Goal: Information Seeking & Learning: Learn about a topic

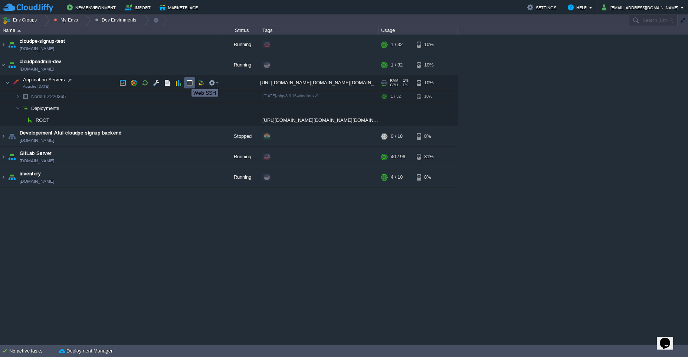
click at [188, 83] on button "button" at bounding box center [189, 82] width 7 height 7
click at [127, 66] on td "cloudpeadmin-dev [DOMAIN_NAME]" at bounding box center [111, 65] width 223 height 20
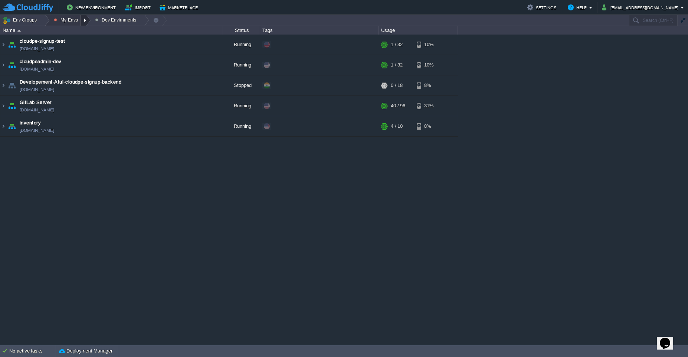
click at [82, 19] on div at bounding box center [86, 20] width 10 height 11
click at [82, 39] on span "Production Envirnment" at bounding box center [85, 40] width 49 height 6
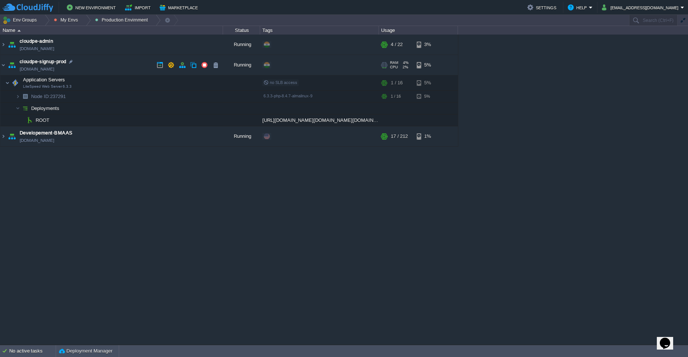
click at [101, 63] on td "cloudpe-signup-prod [DOMAIN_NAME]" at bounding box center [111, 65] width 223 height 20
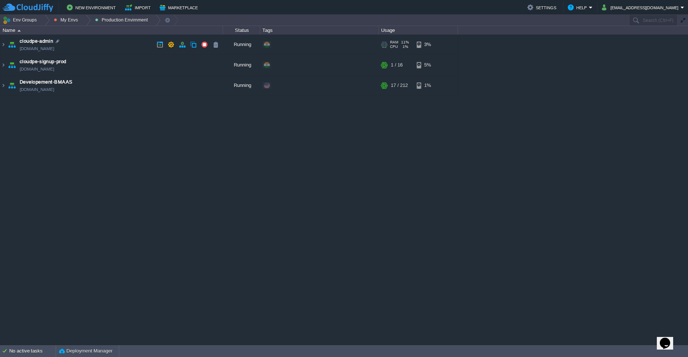
click at [107, 49] on td "cloudpe-admin [DOMAIN_NAME]" at bounding box center [111, 45] width 223 height 20
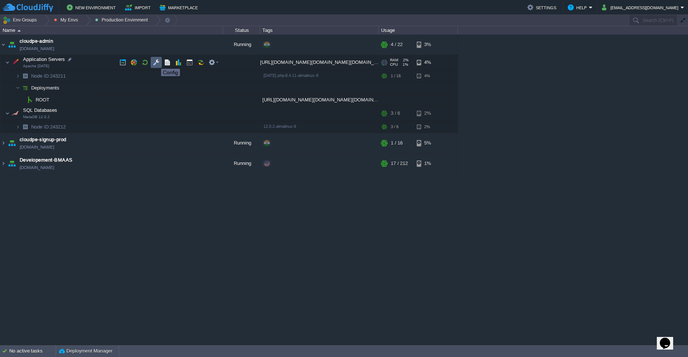
click at [156, 62] on button "button" at bounding box center [156, 62] width 7 height 7
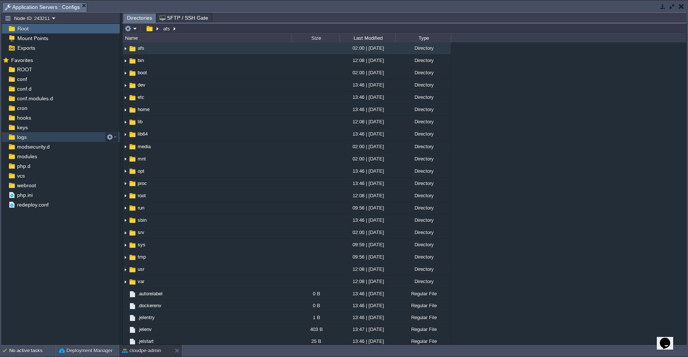
click at [35, 138] on div "logs" at bounding box center [61, 137] width 118 height 10
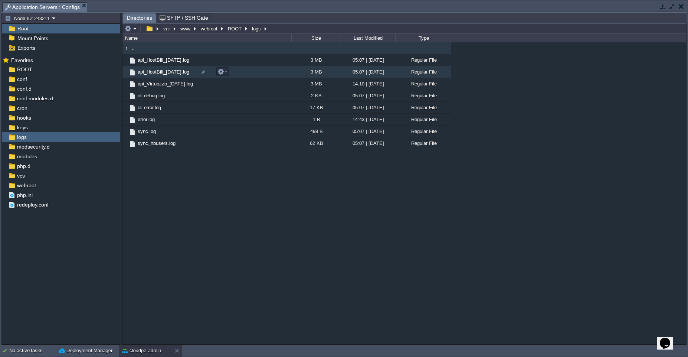
click at [249, 72] on td "api_HostBill_[DATE].log" at bounding box center [206, 72] width 169 height 12
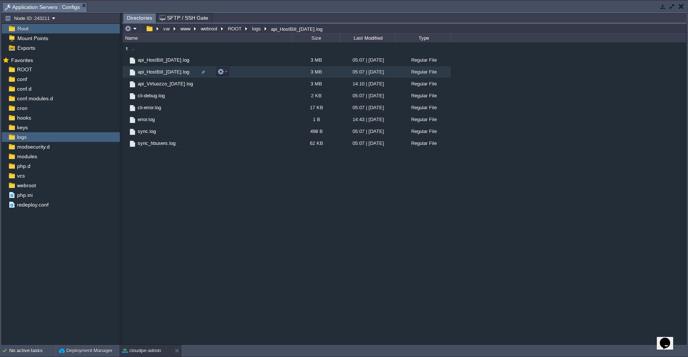
click at [249, 72] on td "api_HostBill_[DATE].log" at bounding box center [206, 72] width 169 height 12
click at [135, 17] on span "Directories" at bounding box center [139, 17] width 25 height 9
click at [249, 99] on td "cli-debug.log" at bounding box center [206, 96] width 169 height 12
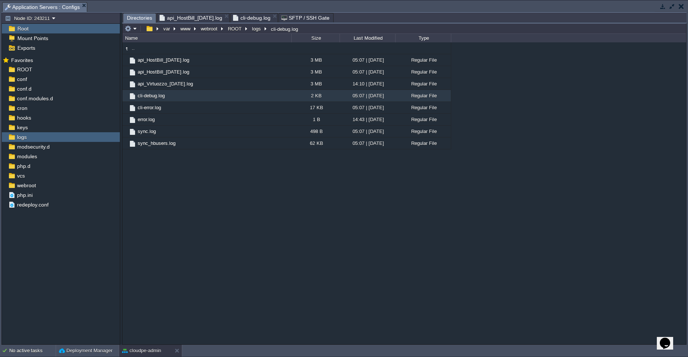
click at [140, 17] on span "Directories" at bounding box center [139, 17] width 25 height 9
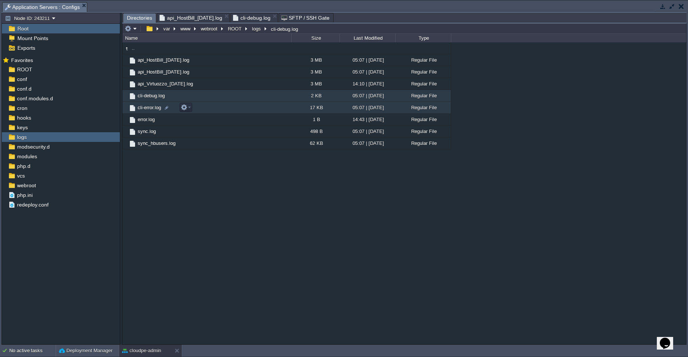
click at [238, 108] on td "cli-error.log" at bounding box center [206, 108] width 169 height 12
click at [143, 22] on span "Directories" at bounding box center [139, 17] width 25 height 9
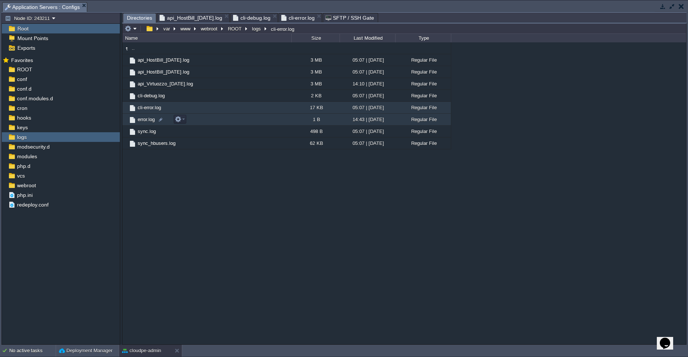
click at [250, 118] on td "error.log" at bounding box center [206, 120] width 169 height 12
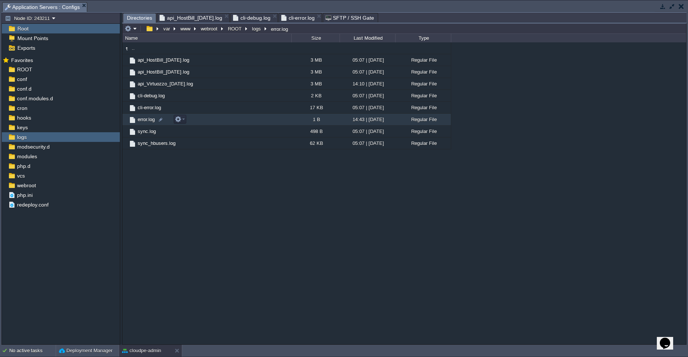
click at [250, 118] on td "error.log" at bounding box center [206, 120] width 169 height 12
click at [140, 20] on span "Directories" at bounding box center [139, 17] width 25 height 9
click at [243, 130] on td "sync.log" at bounding box center [206, 131] width 169 height 12
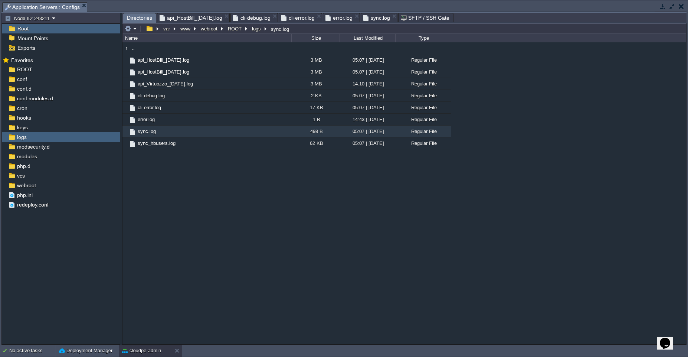
click at [131, 20] on span "Directories" at bounding box center [139, 17] width 25 height 9
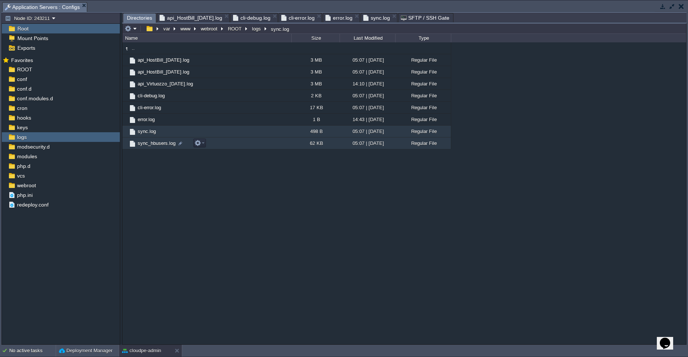
click at [246, 145] on td "sync_hbusers.log" at bounding box center [206, 143] width 169 height 12
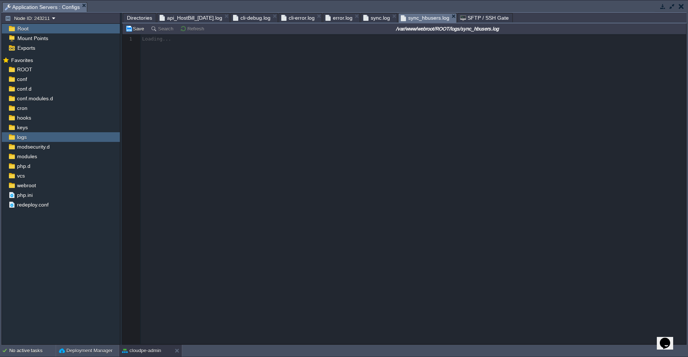
click at [193, 14] on span "api_HostBill_[DATE].log" at bounding box center [191, 17] width 63 height 9
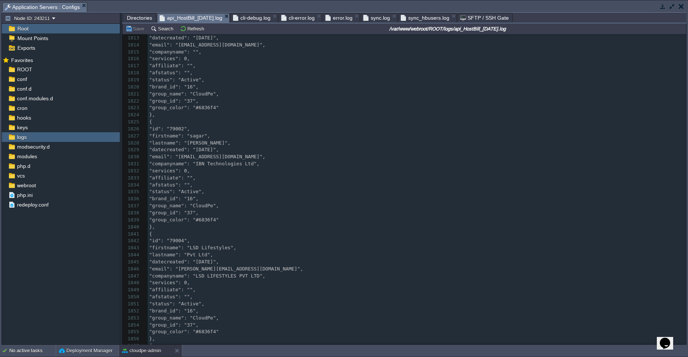
click at [268, 163] on div "57274 [DATE] 00:00:03 info: [ 1799 "companyname": "", 1800 "services": 1, 1801 …" at bounding box center [417, 164] width 539 height 455
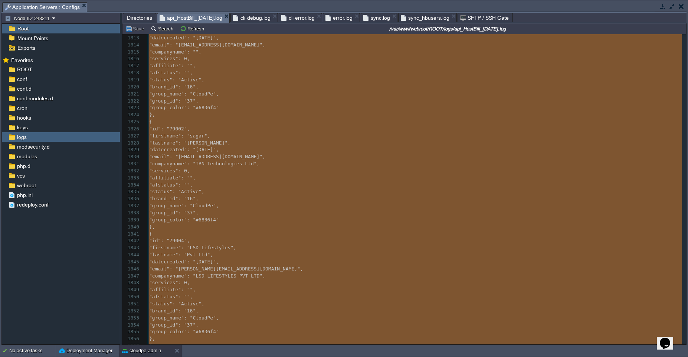
type textarea "-"
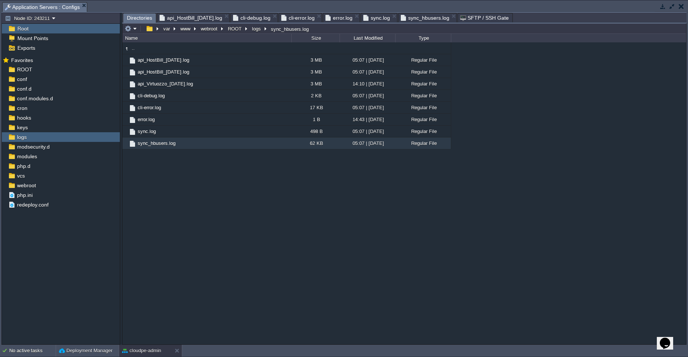
click at [141, 19] on span "Directories" at bounding box center [139, 17] width 25 height 9
click at [141, 350] on button "cloudpe-admin" at bounding box center [141, 350] width 39 height 7
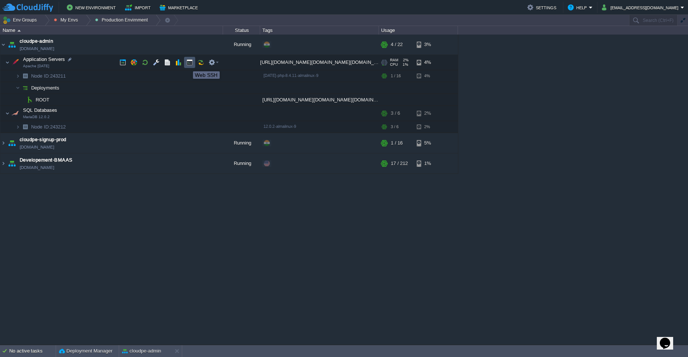
click at [187, 65] on button "button" at bounding box center [189, 62] width 7 height 7
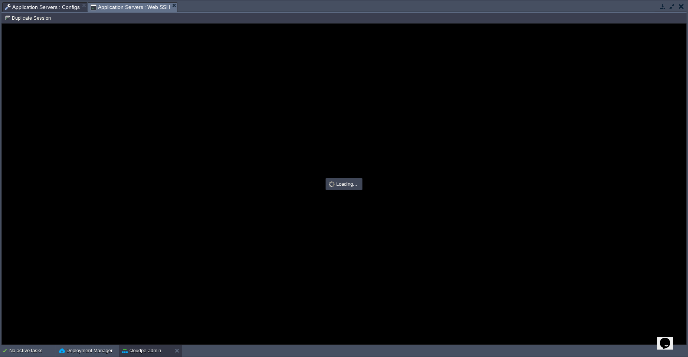
type input "#000000"
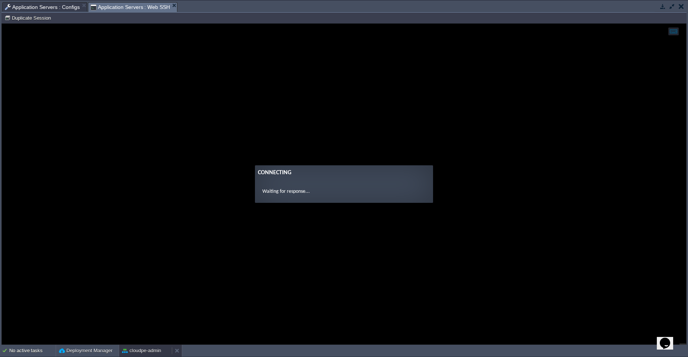
click at [140, 351] on button "cloudpe-admin" at bounding box center [141, 350] width 39 height 7
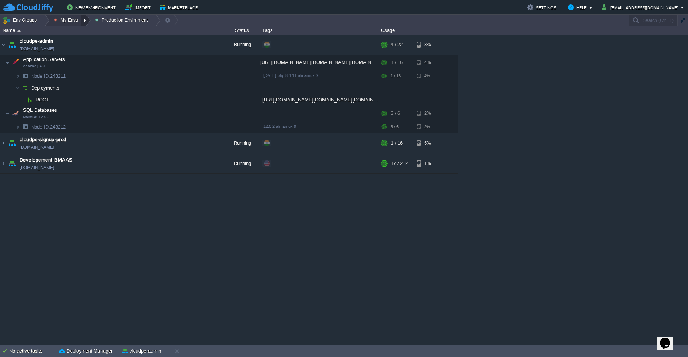
click at [82, 23] on div at bounding box center [86, 20] width 10 height 11
click at [82, 32] on span "Dev Envirnments" at bounding box center [79, 32] width 37 height 6
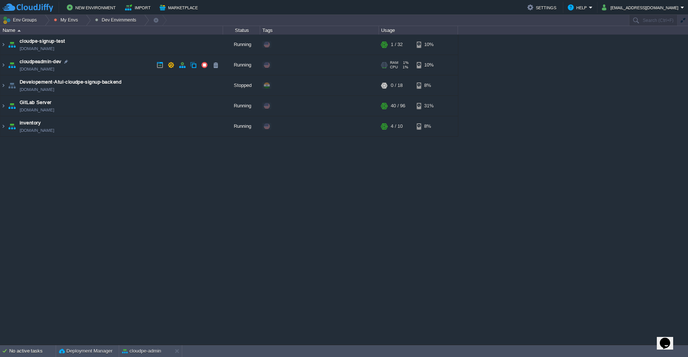
click at [115, 67] on td "cloudpeadmin-dev [DOMAIN_NAME]" at bounding box center [111, 65] width 223 height 20
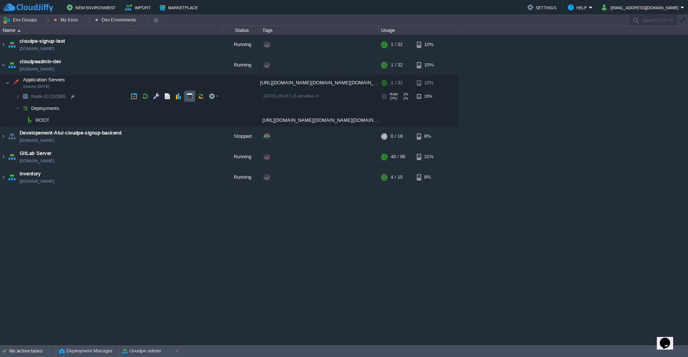
click at [190, 96] on button "button" at bounding box center [189, 96] width 7 height 7
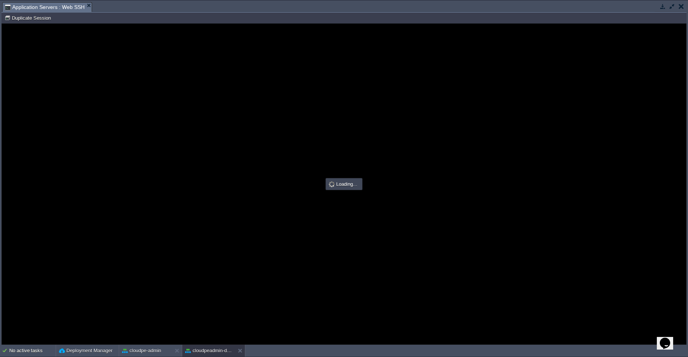
type input "#000000"
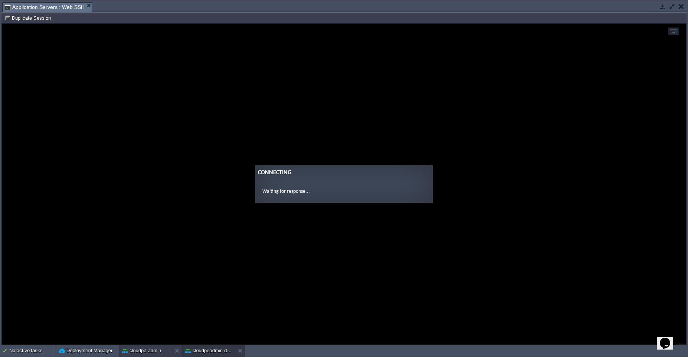
click at [154, 353] on button "cloudpe-admin" at bounding box center [141, 350] width 39 height 7
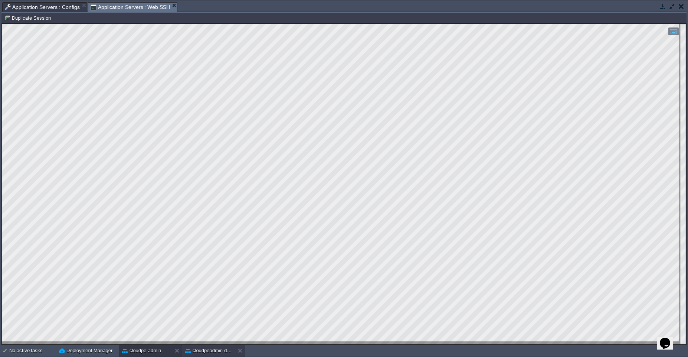
click at [200, 352] on button "cloudpeadmin-dev" at bounding box center [208, 350] width 47 height 7
click at [2, 24] on html "Copy: Ctrl + Shift + C Paste: Ctrl + V Settings: Ctrl + Shift + Alt 0" at bounding box center [344, 24] width 684 height 0
type textarea "0 0 * * * /var/www/webroot/ROOT/bin/cake sync vzusers >> /var/www/webroot/ROOT/…"
click at [131, 351] on button "cloudpe-admin" at bounding box center [141, 350] width 39 height 7
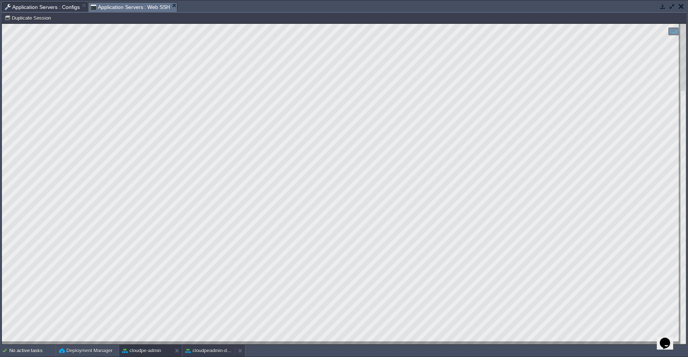
click at [195, 353] on button "cloudpeadmin-dev" at bounding box center [208, 350] width 47 height 7
click at [145, 354] on button "cloudpe-admin" at bounding box center [141, 350] width 39 height 7
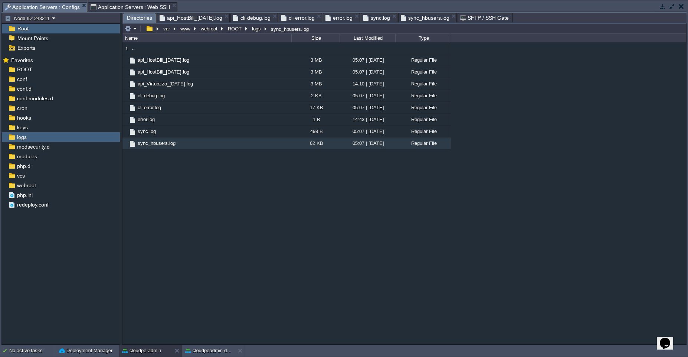
click at [34, 7] on span "Application Servers : Configs" at bounding box center [42, 7] width 75 height 9
click at [136, 31] on em at bounding box center [131, 28] width 12 height 7
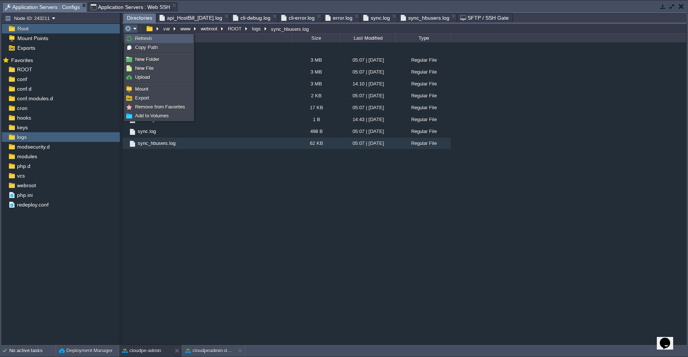
click at [136, 39] on span "Refresh" at bounding box center [143, 39] width 17 height 6
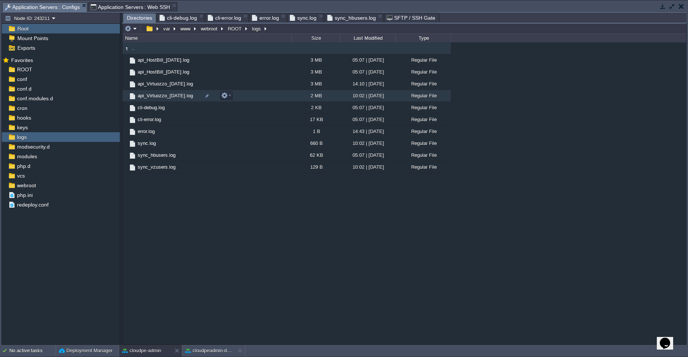
click at [243, 97] on td "api_Virtuozzo_[DATE].log" at bounding box center [206, 96] width 169 height 12
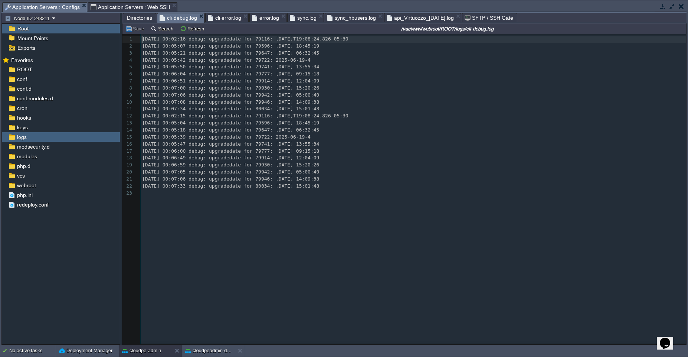
scroll to position [3, 0]
click at [174, 16] on span "cli-debug.log" at bounding box center [178, 17] width 37 height 9
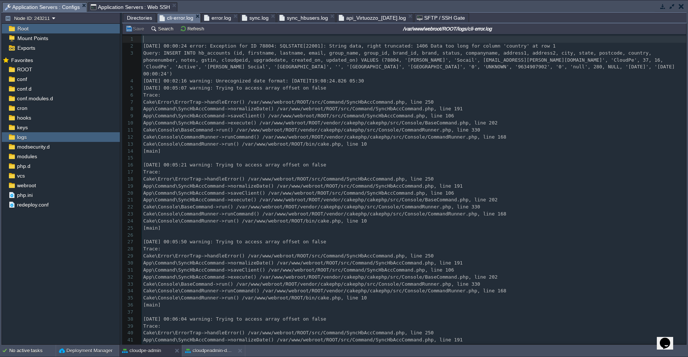
click at [167, 17] on span "cli-error.log" at bounding box center [177, 17] width 34 height 9
click at [301, 99] on div "206 1 ​ 2 [DATE] 00:00:24 error: Exception for ID 78804: SQLSTATE[22001]: Strin…" at bounding box center [414, 228] width 545 height 385
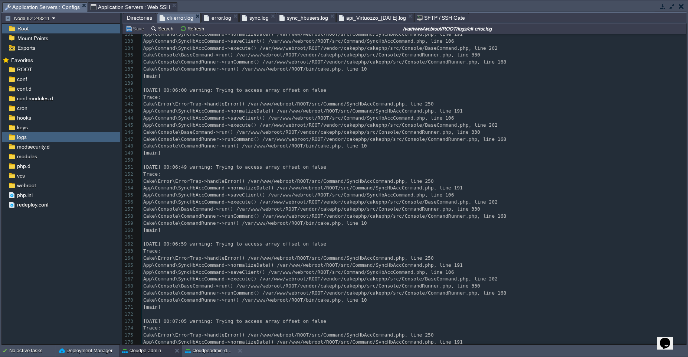
scroll to position [867, 0]
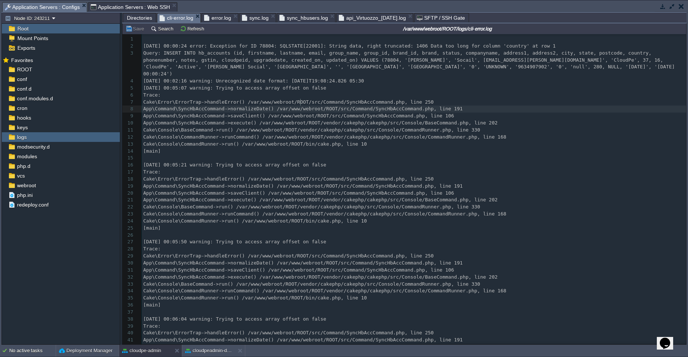
click at [213, 19] on span "error.log" at bounding box center [217, 17] width 27 height 9
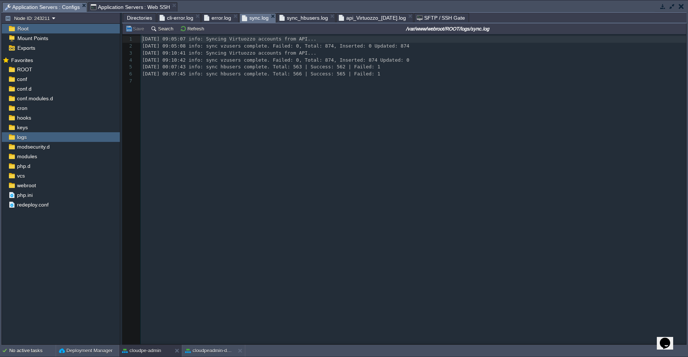
click at [245, 16] on span "sync.log" at bounding box center [255, 17] width 27 height 9
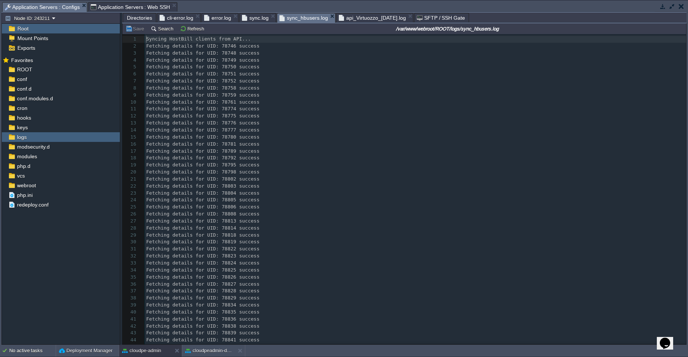
click at [312, 18] on span "sync_hbusers.log" at bounding box center [303, 17] width 49 height 9
click at [285, 114] on pre "Fetching details for UID: 78775 success" at bounding box center [416, 115] width 542 height 7
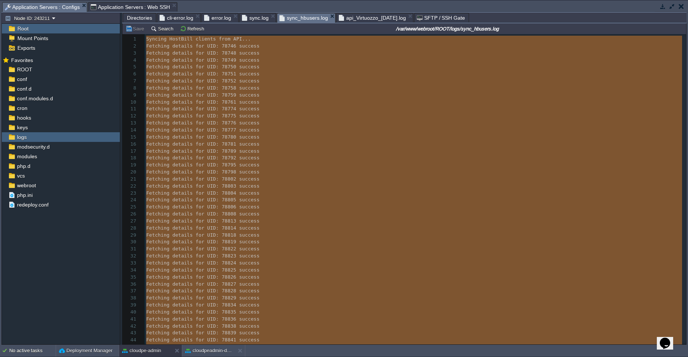
type textarea "Syncing HostBill clients from API... Fetching details for UID: 78746 success Fe…"
click at [399, 17] on span "api_Virtuozzo_[DATE].log" at bounding box center [372, 17] width 67 height 9
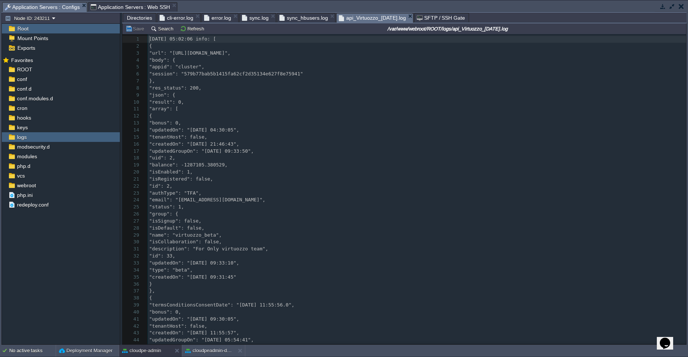
scroll to position [3, 0]
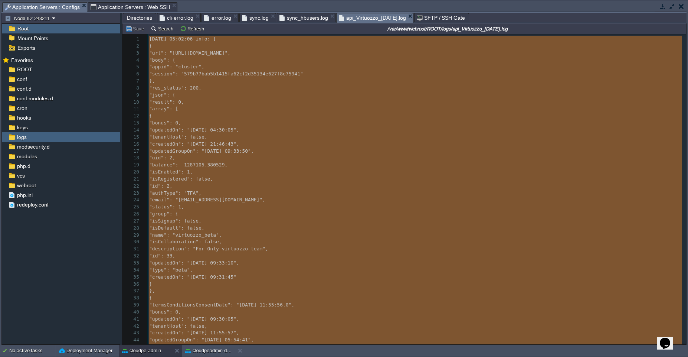
type textarea "-"
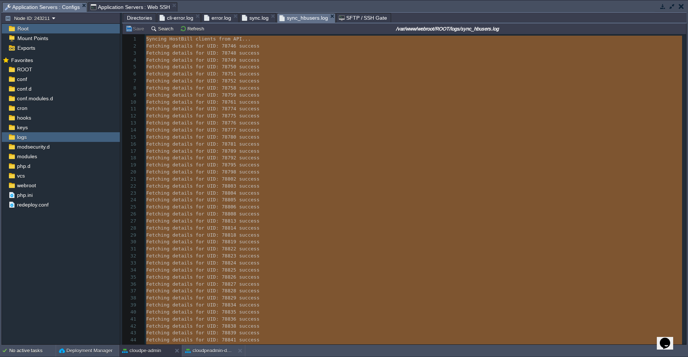
click at [313, 16] on span "sync_hbusers.log" at bounding box center [303, 17] width 49 height 9
type textarea "-"
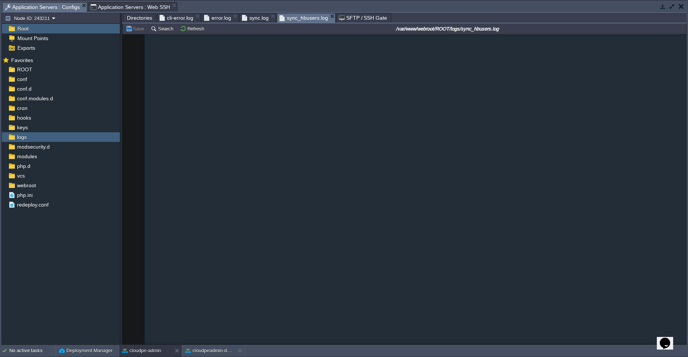
scroll to position [220, 0]
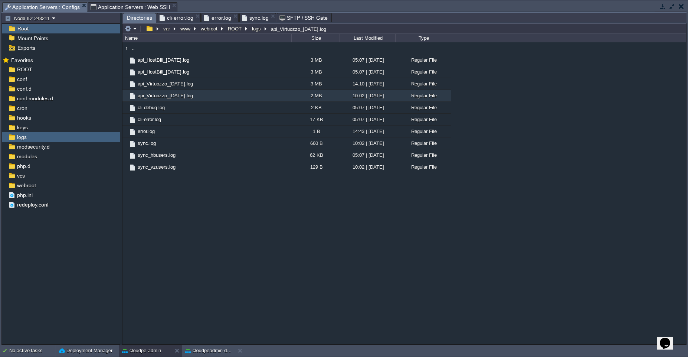
click at [255, 19] on span "sync.log" at bounding box center [255, 17] width 27 height 9
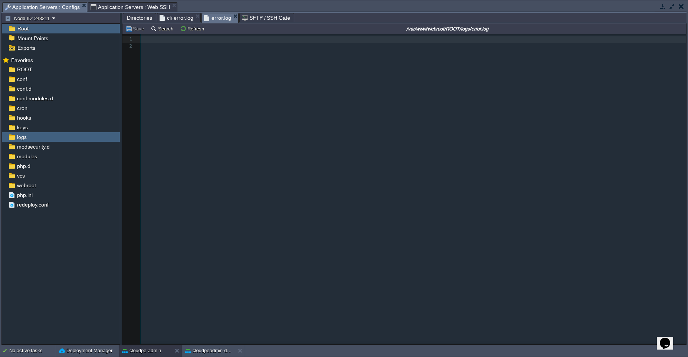
click at [215, 17] on span "error.log" at bounding box center [217, 17] width 27 height 9
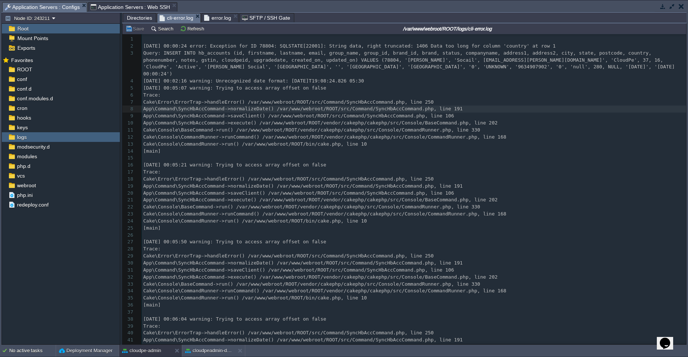
click at [183, 19] on span "cli-error.log" at bounding box center [177, 17] width 34 height 9
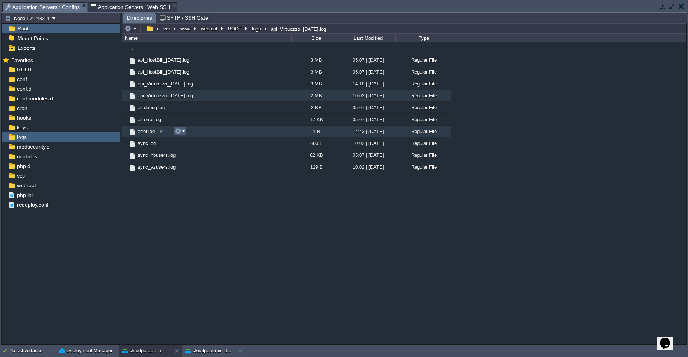
click at [185, 131] on td at bounding box center [180, 131] width 13 height 9
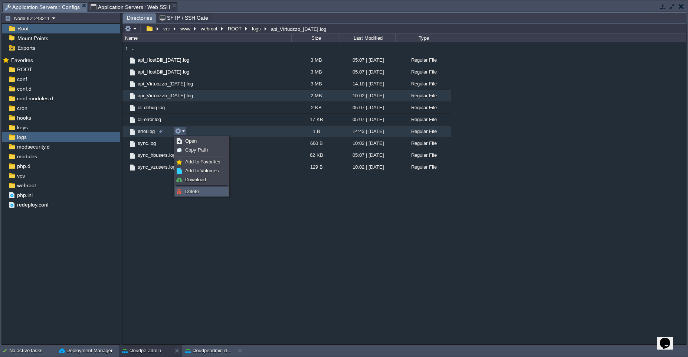
click at [189, 190] on span "Delete" at bounding box center [192, 192] width 14 height 6
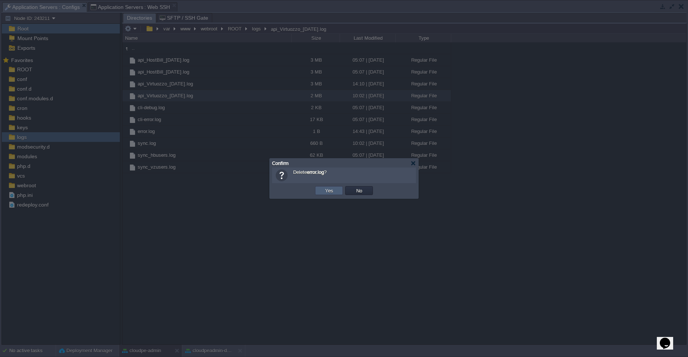
click at [335, 191] on td "Yes" at bounding box center [329, 190] width 28 height 9
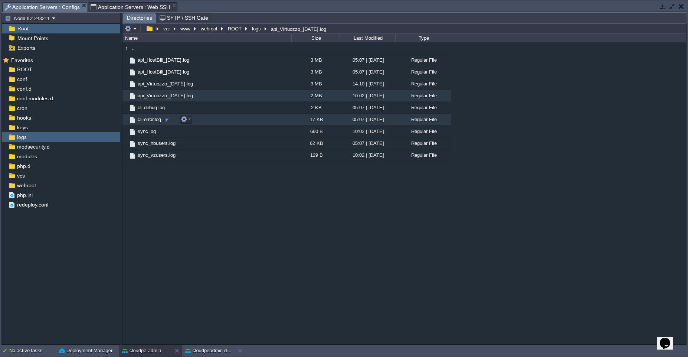
click at [247, 122] on td "cli-error.log" at bounding box center [206, 120] width 169 height 12
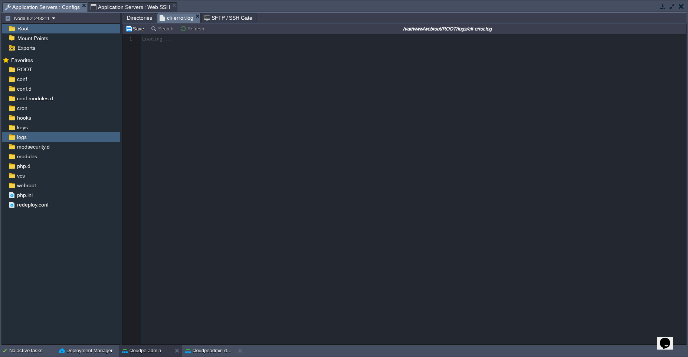
scroll to position [3, 0]
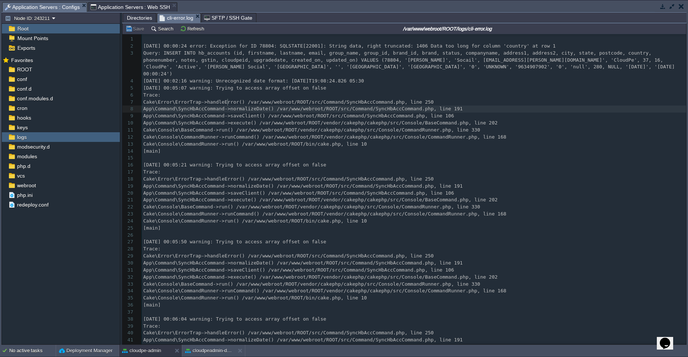
click at [229, 102] on div "206 1 ​ 2 [DATE] 00:00:24 error: Exception for ID 78804: SQLSTATE[22001]: Strin…" at bounding box center [414, 228] width 545 height 385
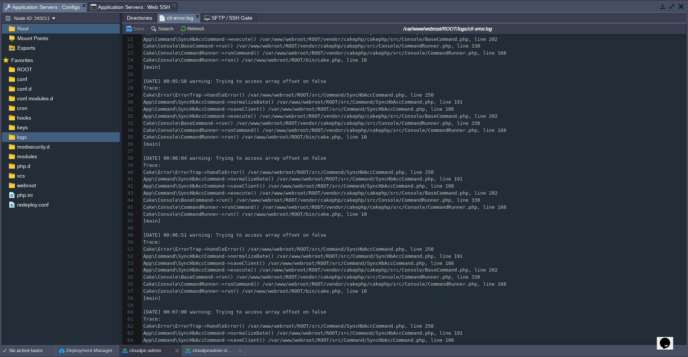
scroll to position [39, 0]
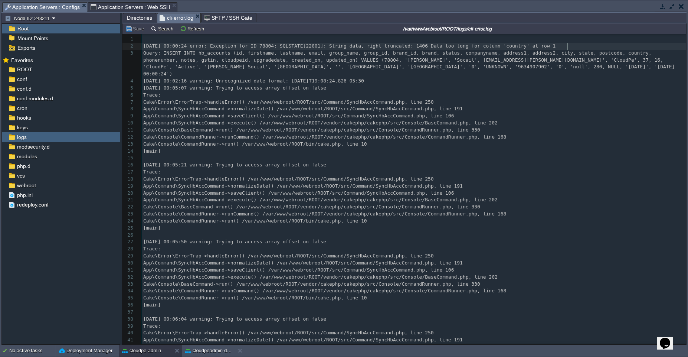
click at [576, 45] on pre "[DATE] 00:00:24 error: Exception for ID 78804: SQLSTATE[22001]: String data, ri…" at bounding box center [414, 46] width 545 height 7
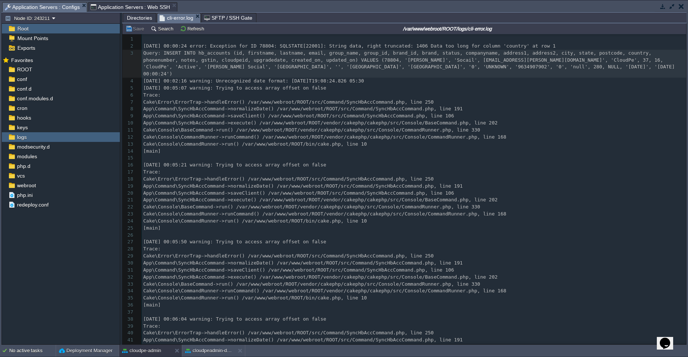
click at [392, 63] on pre "Query: INSERT INTO hb_accounts (id, firstname, lastname, email, group_name, gro…" at bounding box center [414, 64] width 545 height 28
type textarea "78804"
click at [411, 78] on pre "[DATE] 00:02:16 warning: Unrecognized date format: [DATE]T19:08:24.826 05:30" at bounding box center [414, 81] width 545 height 7
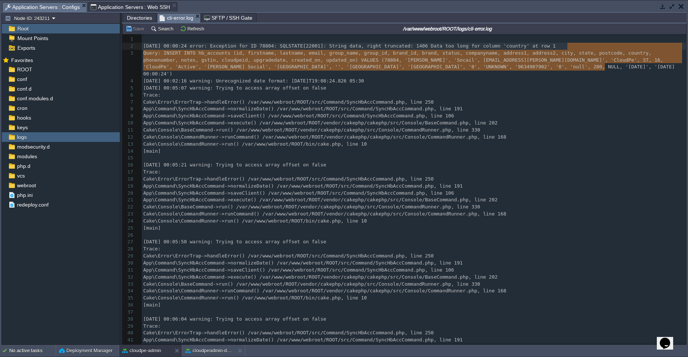
type textarea "[DATE] 00:00:24 error: Exception for ID 78804: SQLSTATE[22001]: String data, ri…"
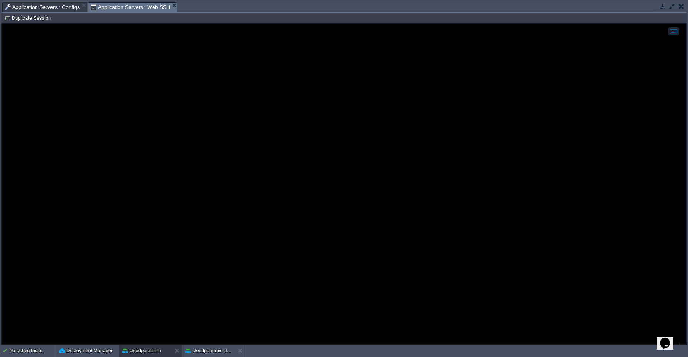
click at [133, 7] on span "Application Servers : Web SSH" at bounding box center [131, 7] width 80 height 9
click at [49, 6] on span "Application Servers : Configs" at bounding box center [42, 7] width 75 height 9
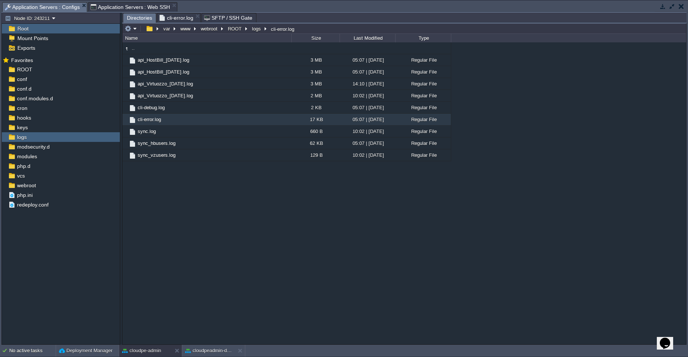
click at [131, 17] on span "Directories" at bounding box center [139, 17] width 25 height 9
click at [202, 205] on div ".. api_HostBill_[DATE].log 3 MB 05:07 | [DATE] Regular File api_HostBill_[DATE]…" at bounding box center [404, 193] width 564 height 302
click at [233, 155] on td "sync_vzusers.log" at bounding box center [206, 155] width 169 height 12
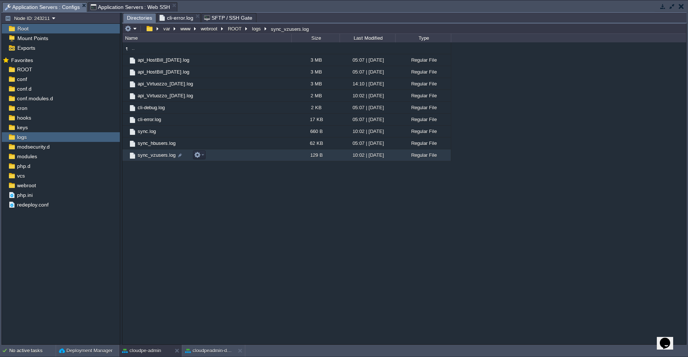
click at [233, 155] on td "sync_vzusers.log" at bounding box center [206, 155] width 169 height 12
click at [141, 15] on span "Directories" at bounding box center [139, 17] width 25 height 9
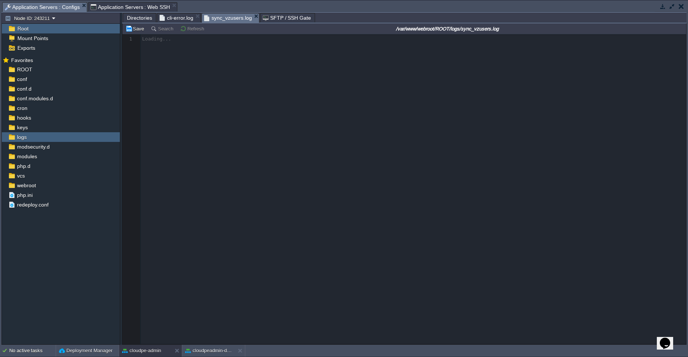
click at [220, 18] on span "sync_vzusers.log" at bounding box center [228, 17] width 48 height 9
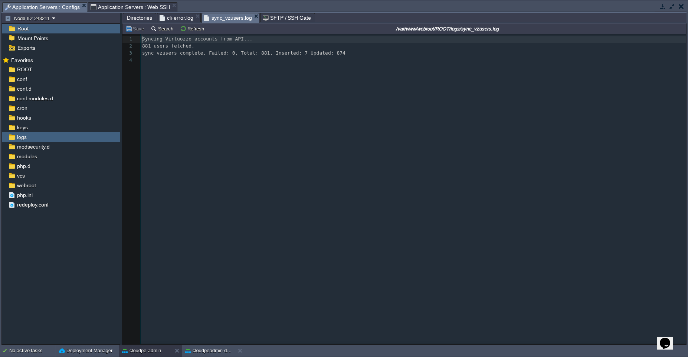
scroll to position [3, 0]
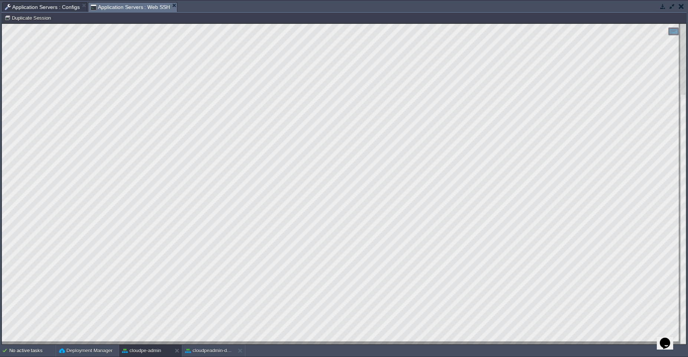
click at [157, 7] on span "Application Servers : Web SSH" at bounding box center [131, 7] width 80 height 9
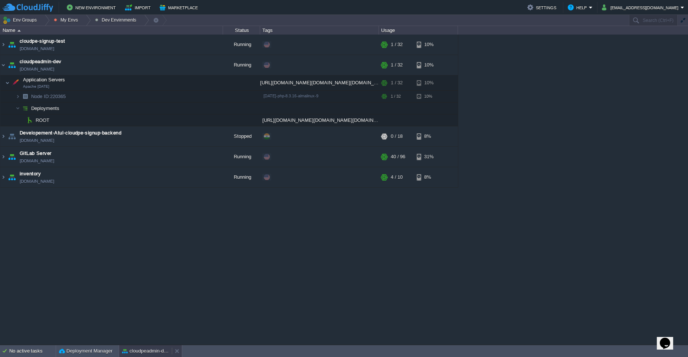
click at [137, 355] on div "cloudpeadmin-dev" at bounding box center [145, 351] width 53 height 12
click at [111, 66] on td "cloudpeadmin-dev [DOMAIN_NAME]" at bounding box center [111, 65] width 223 height 20
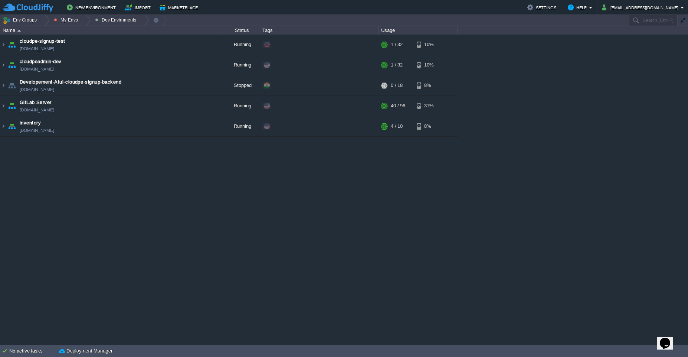
click at [174, 239] on div "cloudpe website -developemeny environment [DOMAIN_NAME] Running [PERSON_NAME] +…" at bounding box center [344, 190] width 688 height 310
click at [207, 219] on div "cloudpe website -developemeny environment [DOMAIN_NAME] Running [PERSON_NAME] +…" at bounding box center [344, 190] width 688 height 310
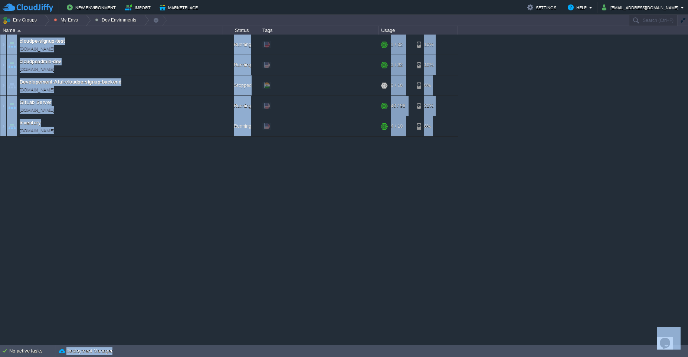
click at [58, 0] on html "New Environment Import Marketplace Bonus ₹0.00 Upgrade Account Settings Help [E…" at bounding box center [344, 178] width 688 height 357
